Goal: Book appointment/travel/reservation

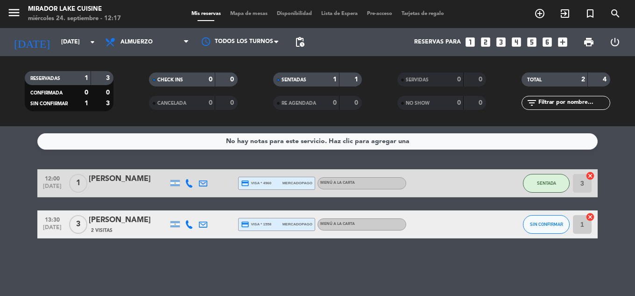
click at [258, 13] on span "Mapa de mesas" at bounding box center [249, 13] width 47 height 5
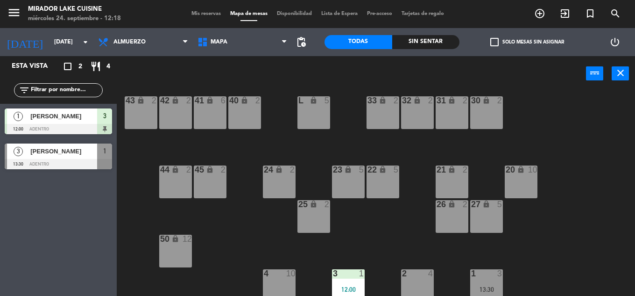
scroll to position [187, 0]
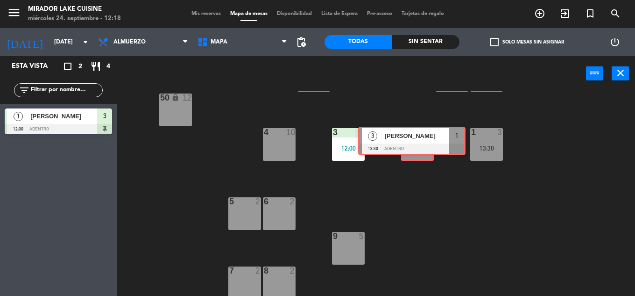
drag, startPoint x: 62, startPoint y: 154, endPoint x: 416, endPoint y: 137, distance: 353.9
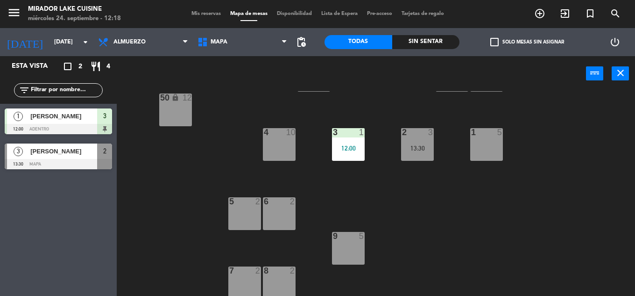
click at [605, 154] on div "L lock 5 33 lock 2 32 lock 2 31 lock 2 30 lock 2 40 lock 2 41 lock 6 42 lock 2 …" at bounding box center [379, 193] width 512 height 205
click at [619, 78] on icon "close" at bounding box center [620, 72] width 11 height 11
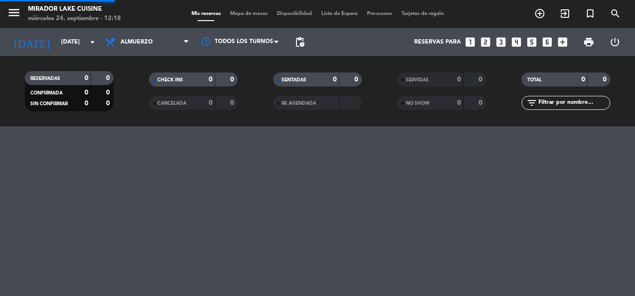
click at [612, 156] on div "menu Mirador Lake Cuisine miércoles 24. septiembre - 12:18 Mis reservas Mapa de…" at bounding box center [317, 148] width 635 height 296
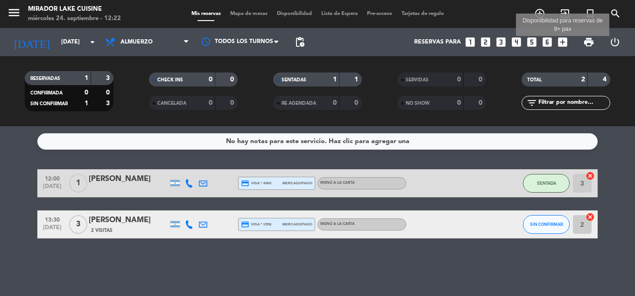
click at [565, 42] on icon "add_box" at bounding box center [563, 42] width 12 height 12
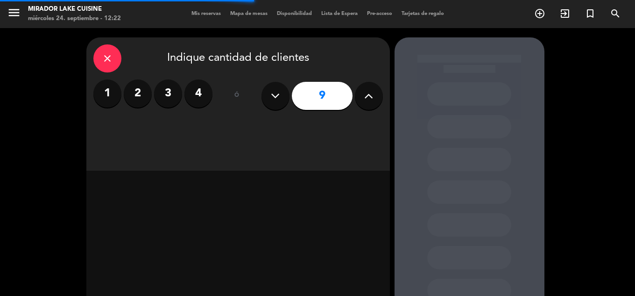
click at [276, 100] on icon at bounding box center [275, 96] width 9 height 14
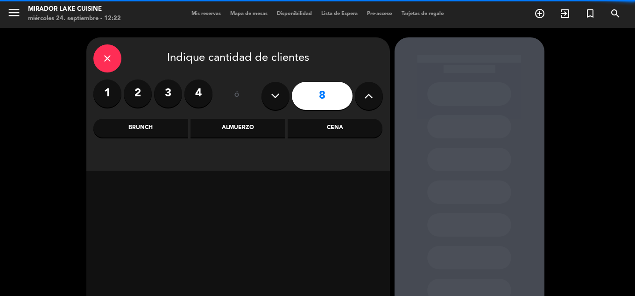
click at [276, 100] on icon at bounding box center [275, 96] width 9 height 14
type input "7"
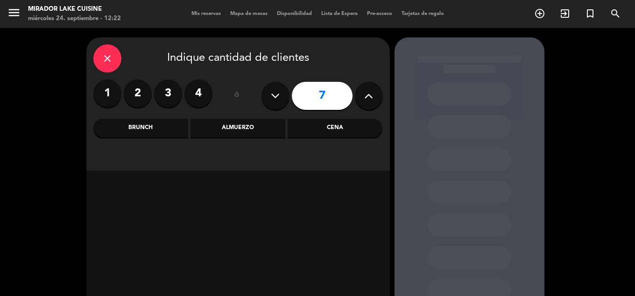
click at [247, 125] on div "Almuerzo" at bounding box center [238, 128] width 95 height 19
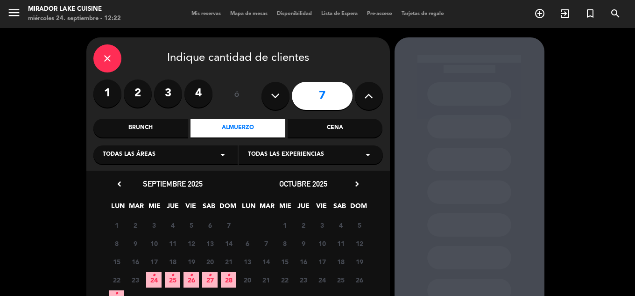
click at [152, 279] on span "24 •" at bounding box center [153, 279] width 15 height 15
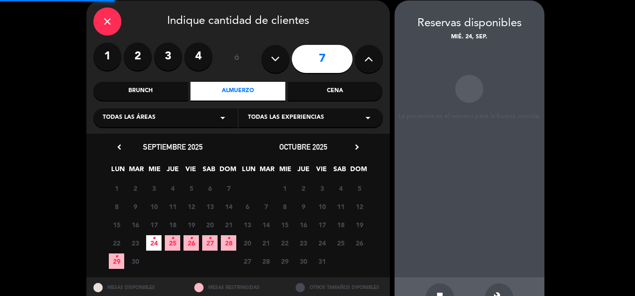
scroll to position [37, 0]
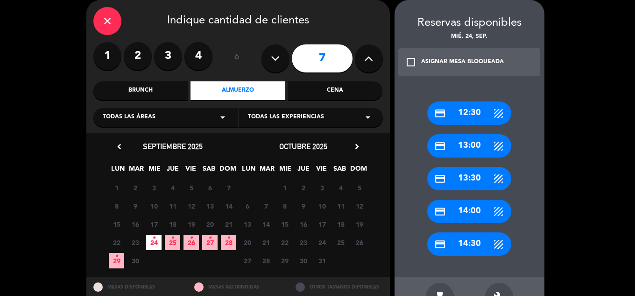
click at [474, 244] on div "credit_card 14:30" at bounding box center [469, 243] width 84 height 23
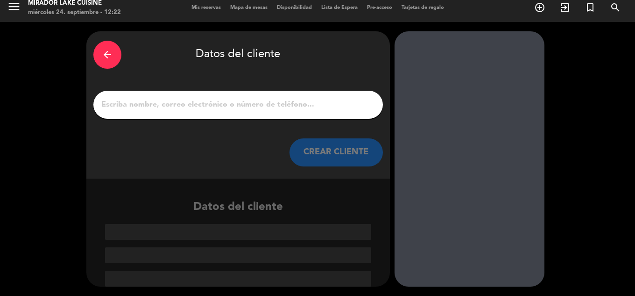
click at [243, 101] on input "1" at bounding box center [238, 104] width 276 height 13
paste input "[PERSON_NAME]"
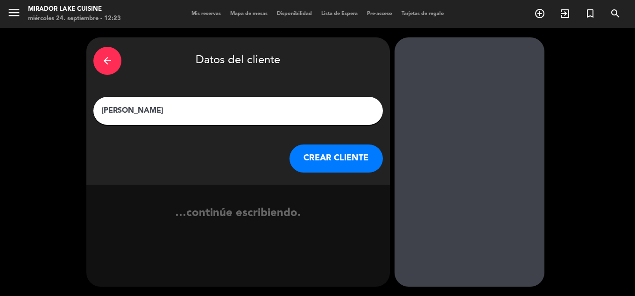
scroll to position [0, 0]
click at [103, 111] on input "[PERSON_NAME]" at bounding box center [238, 110] width 276 height 13
type input "[PERSON_NAME]"
click at [342, 156] on button "CREAR CLIENTE" at bounding box center [336, 158] width 93 height 28
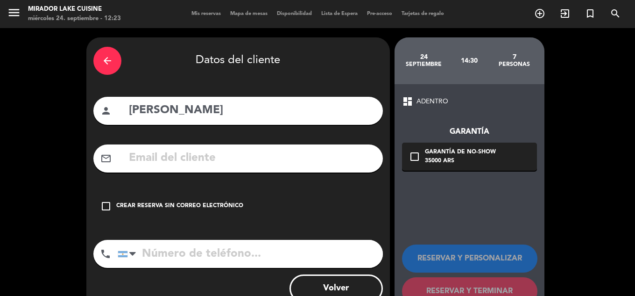
paste input "[EMAIL_ADDRESS][DOMAIN_NAME]"
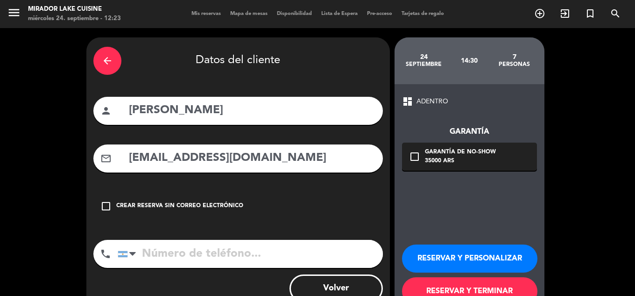
type input "[EMAIL_ADDRESS][DOMAIN_NAME]"
paste input "[PHONE_NUMBER]"
type input "[PHONE_NUMBER]"
click at [481, 157] on div "35000 ARS" at bounding box center [460, 160] width 71 height 9
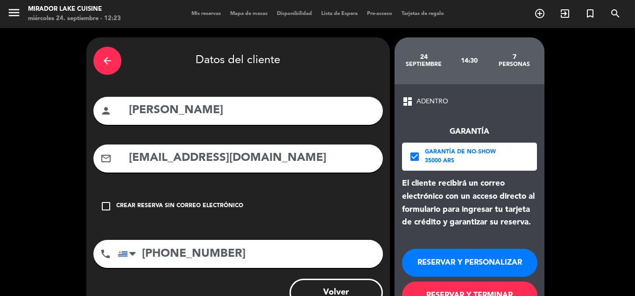
scroll to position [34, 0]
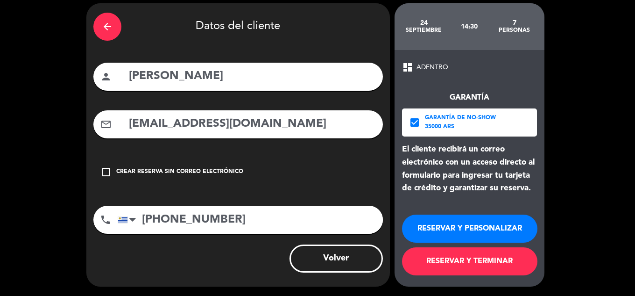
click at [466, 225] on button "RESERVAR Y PERSONALIZAR" at bounding box center [469, 228] width 135 height 28
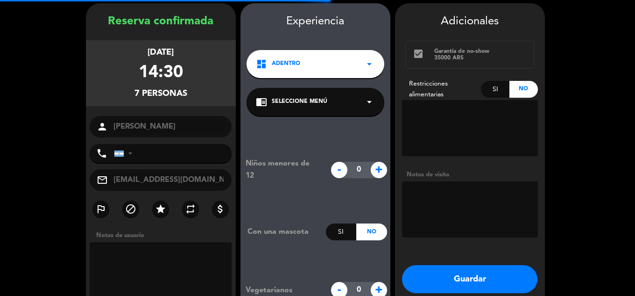
type input "[PHONE_NUMBER]"
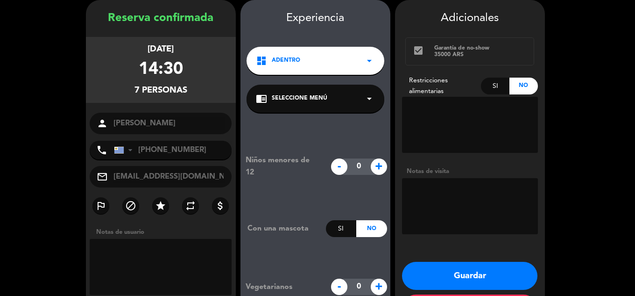
click at [379, 170] on span "+" at bounding box center [379, 166] width 16 height 16
type input "3"
click at [447, 262] on button "Guardar" at bounding box center [469, 276] width 135 height 28
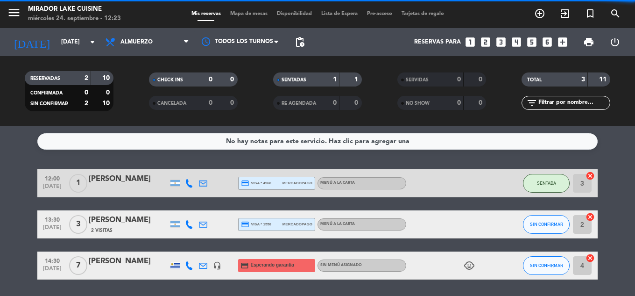
scroll to position [30, 0]
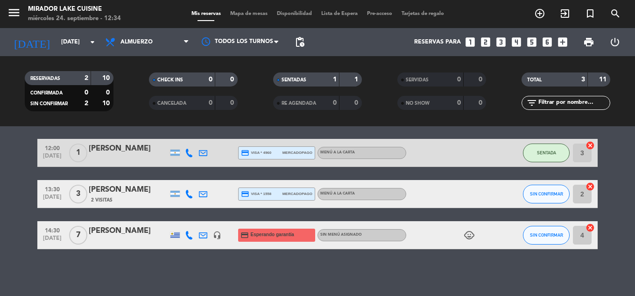
click at [610, 164] on bookings-row "12:00 [DATE] 1 [PERSON_NAME] credit_card visa * 4960 mercadopago MENÚ A LA CART…" at bounding box center [317, 194] width 635 height 110
click at [471, 236] on icon "child_care" at bounding box center [469, 234] width 11 height 11
click at [487, 264] on div "No hay notas para este servicio. Haz clic para agregar una 12:00 [DATE] 1 [PERS…" at bounding box center [317, 211] width 635 height 170
click at [134, 191] on div "[PERSON_NAME]" at bounding box center [128, 190] width 79 height 12
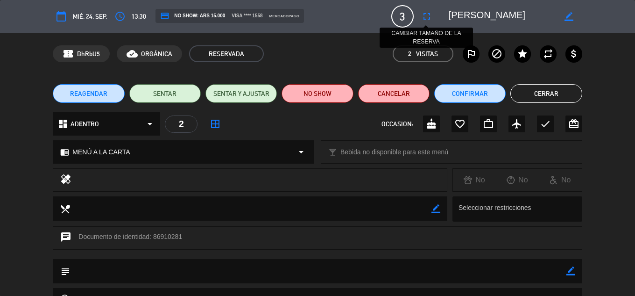
click at [426, 19] on icon "fullscreen" at bounding box center [426, 16] width 11 height 11
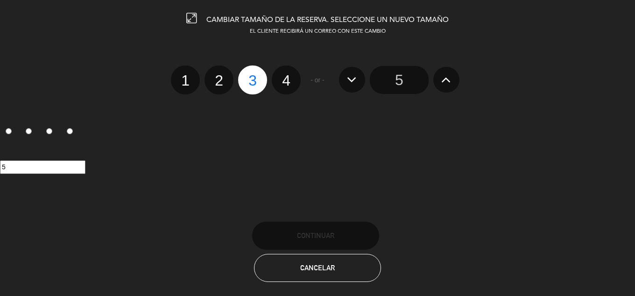
click at [287, 74] on label "4" at bounding box center [286, 79] width 29 height 29
click at [287, 74] on input "4" at bounding box center [285, 72] width 6 height 6
radio input "true"
radio input "false"
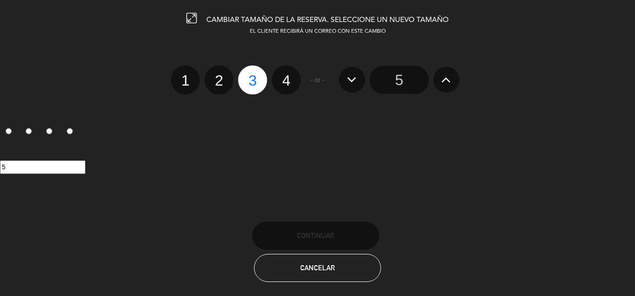
radio input "false"
radio input "true"
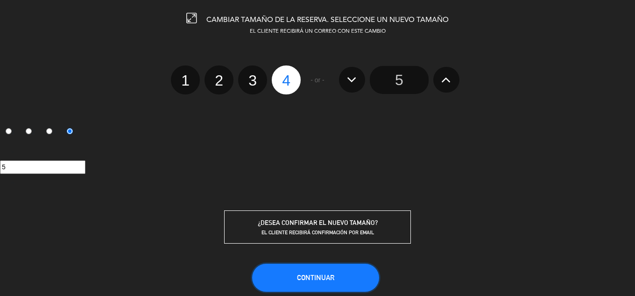
click at [350, 277] on button "Continuar" at bounding box center [315, 277] width 127 height 28
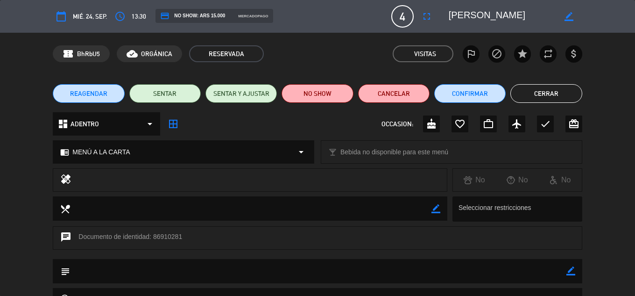
click at [559, 85] on button "Cerrar" at bounding box center [545, 93] width 71 height 19
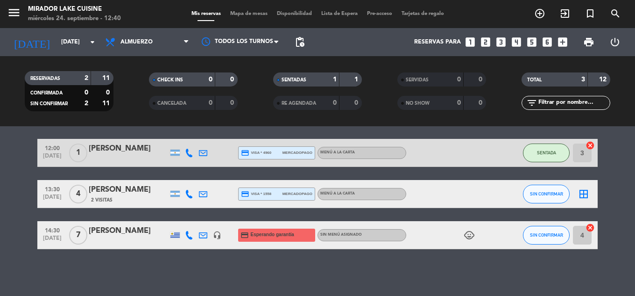
click at [611, 197] on bookings-row "12:00 [DATE] 1 [PERSON_NAME] credit_card visa * 4960 mercadopago MENÚ A LA CART…" at bounding box center [317, 194] width 635 height 110
click at [589, 194] on icon "border_all" at bounding box center [583, 193] width 11 height 11
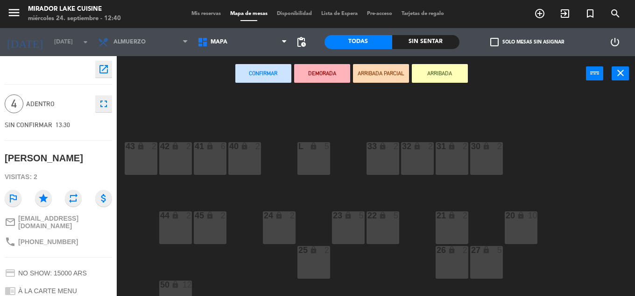
scroll to position [190, 0]
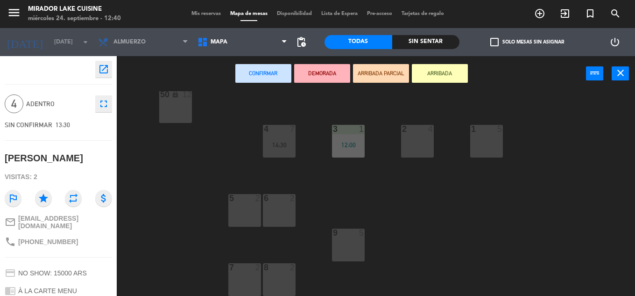
click at [483, 139] on div "1 5" at bounding box center [486, 141] width 33 height 33
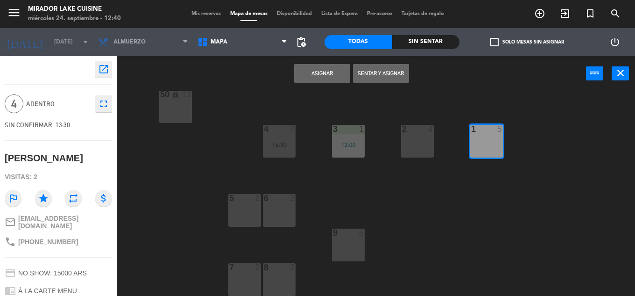
click at [315, 73] on button "Asignar" at bounding box center [322, 73] width 56 height 19
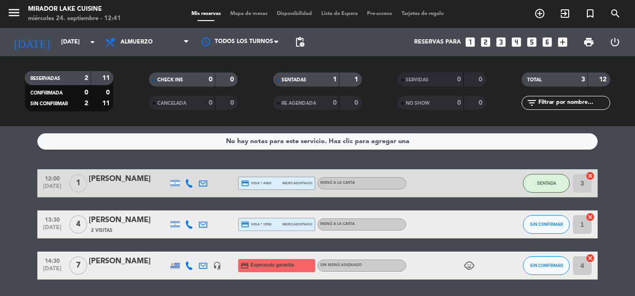
click at [608, 176] on bookings-row "12:00 [DATE] 1 [PERSON_NAME] credit_card visa * 4960 mercadopago MENÚ A LA CART…" at bounding box center [317, 224] width 635 height 110
